Goal: Go to known website: Go to known website

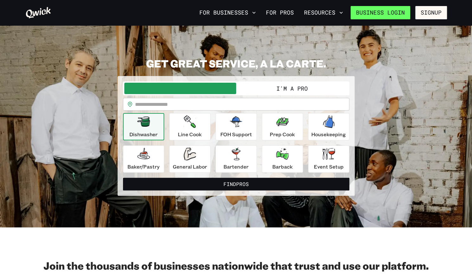
click at [399, 12] on link "Business Login" at bounding box center [381, 12] width 60 height 13
click at [375, 13] on link "Business Login" at bounding box center [381, 12] width 60 height 13
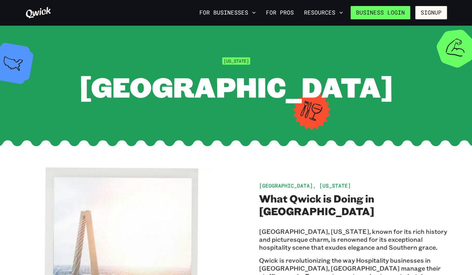
click at [384, 11] on link "Business Login" at bounding box center [381, 12] width 60 height 13
